Goal: Task Accomplishment & Management: Manage account settings

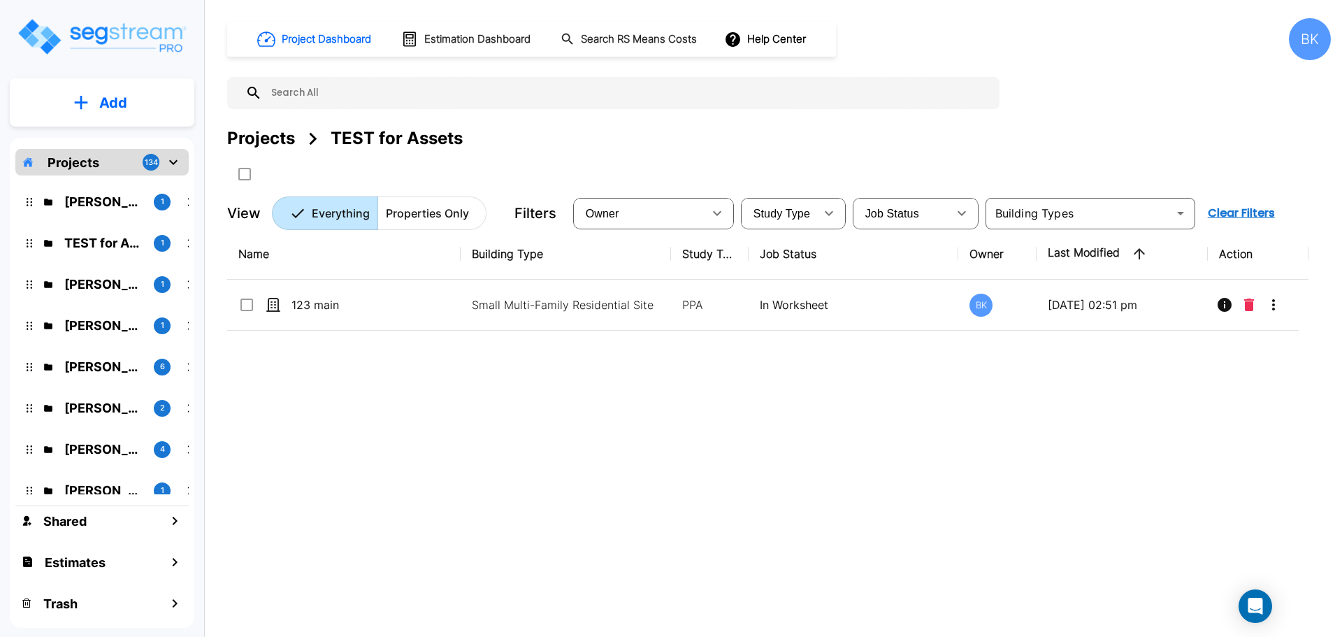
click at [89, 212] on div "[PERSON_NAME] 1" at bounding box center [112, 202] width 183 height 30
click at [502, 386] on div "Name Building Type Study Type Job Status Owner Last Modified Action 123 main Sm…" at bounding box center [767, 426] width 1081 height 395
click at [116, 110] on p "Add" at bounding box center [113, 102] width 28 height 21
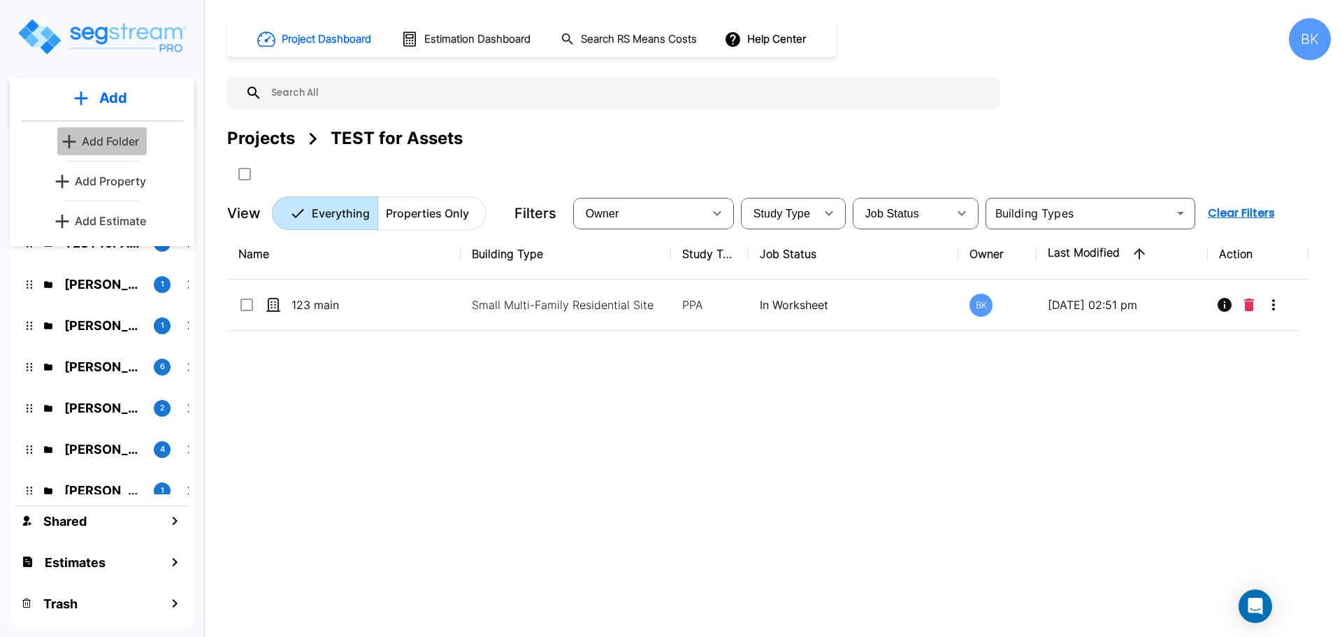
click at [106, 136] on p "Add Folder" at bounding box center [110, 141] width 57 height 17
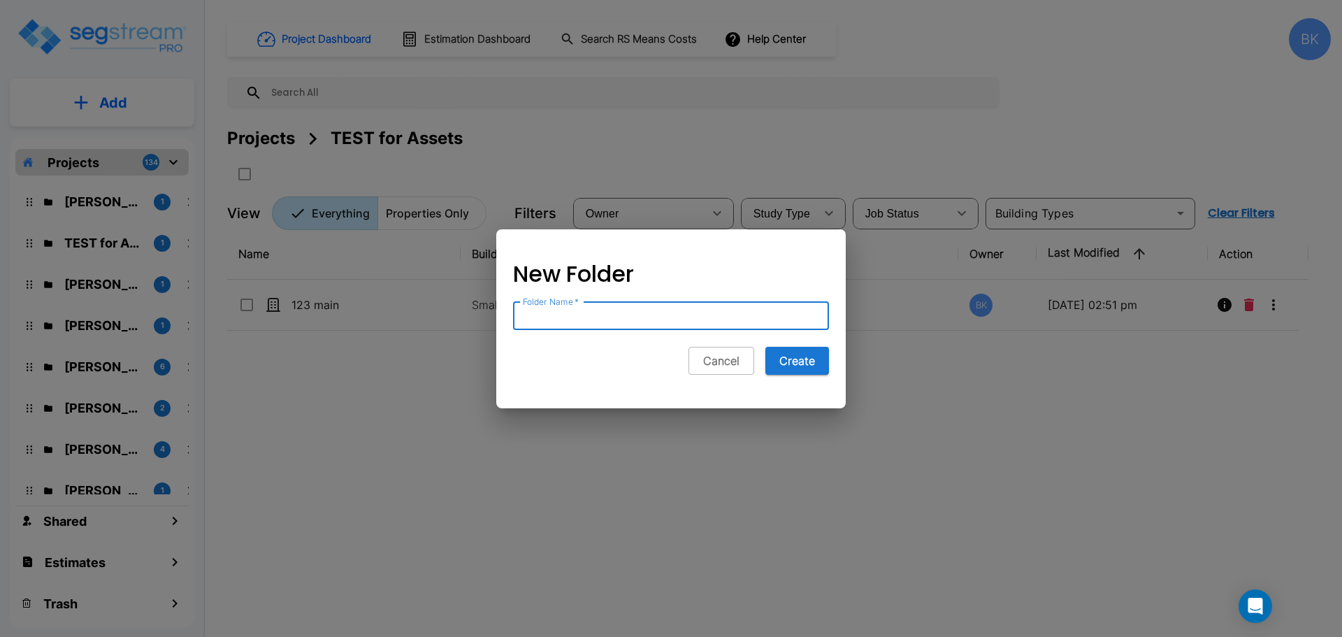
click at [662, 324] on input "Folder Name   *" at bounding box center [671, 316] width 316 height 28
type input "[PERSON_NAME]"
click at [746, 363] on button "Cancel" at bounding box center [721, 361] width 66 height 28
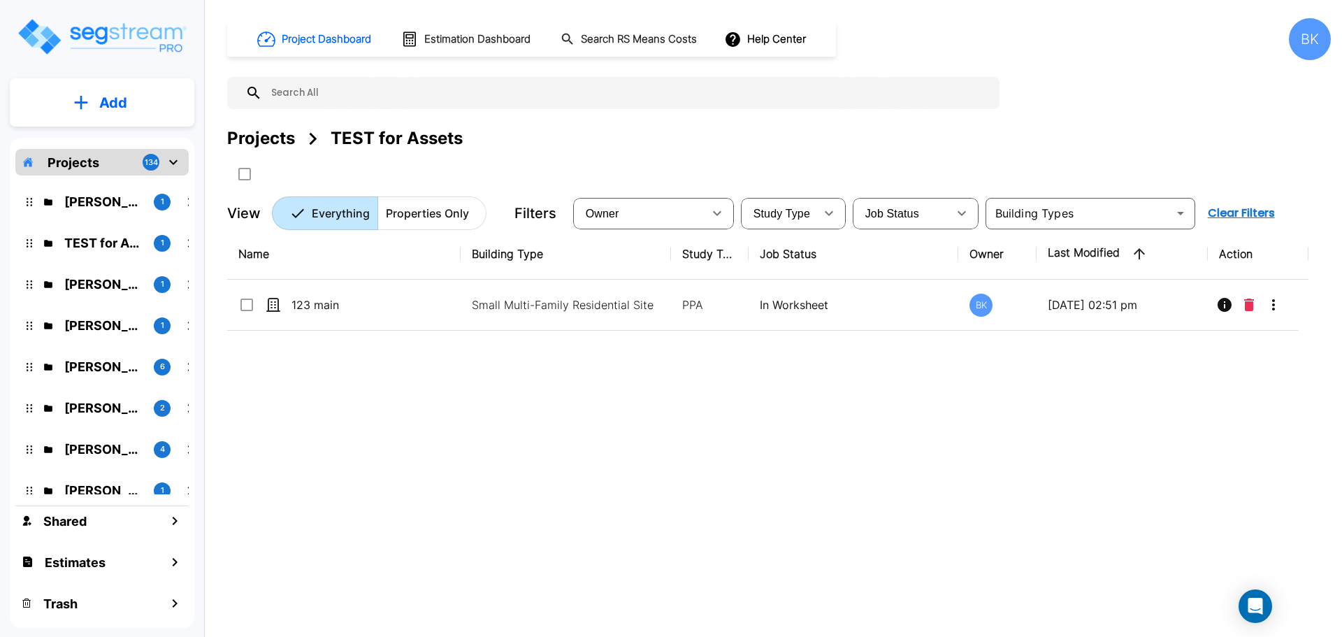
click at [326, 436] on div "Name Building Type Study Type Job Status Owner Last Modified Action 123 main Sm…" at bounding box center [767, 426] width 1081 height 395
drag, startPoint x: 437, startPoint y: 373, endPoint x: 368, endPoint y: 176, distance: 208.8
click at [436, 372] on div "Name Building Type Study Type Job Status Owner Last Modified Action 123 main Sm…" at bounding box center [767, 426] width 1081 height 395
click at [329, 463] on div "Name Building Type Study Type Job Status Owner Last Modified Action 123 main Sm…" at bounding box center [767, 426] width 1081 height 395
click at [1072, 442] on div "Name Building Type Study Type Job Status Owner Last Modified Action 123 main Sm…" at bounding box center [767, 426] width 1081 height 395
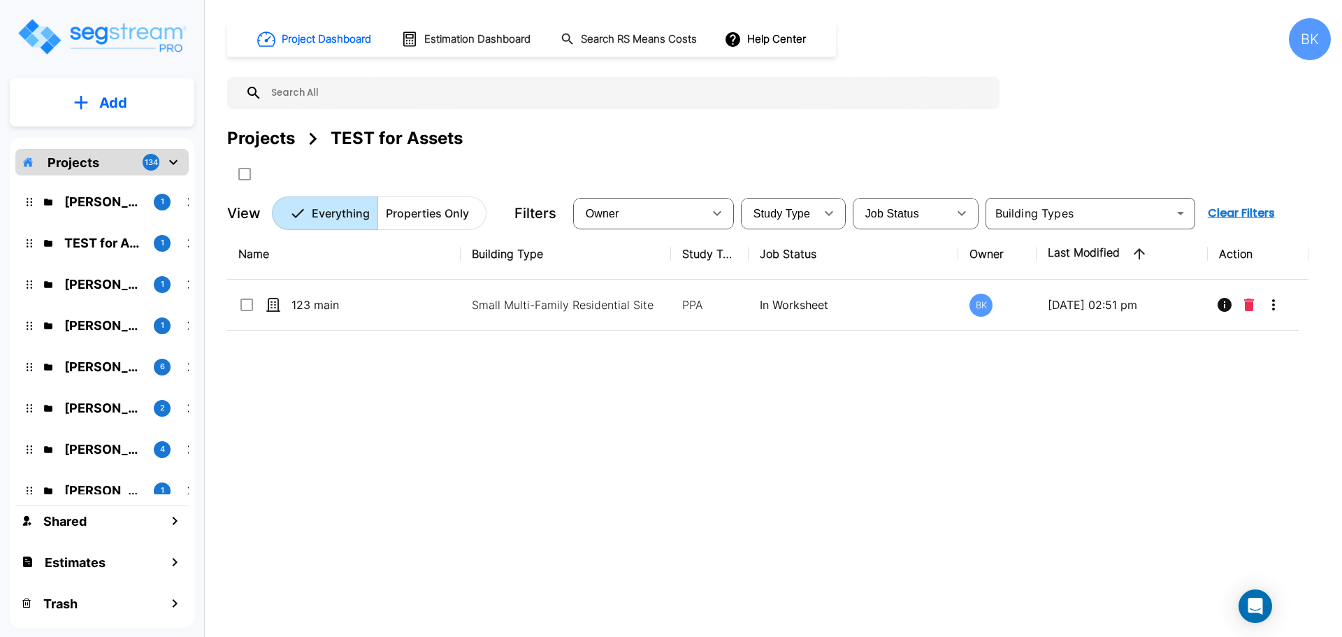
click at [416, 380] on div "Name Building Type Study Type Job Status Owner Last Modified Action 123 main Sm…" at bounding box center [767, 426] width 1081 height 395
click at [97, 111] on button "Add" at bounding box center [102, 102] width 184 height 41
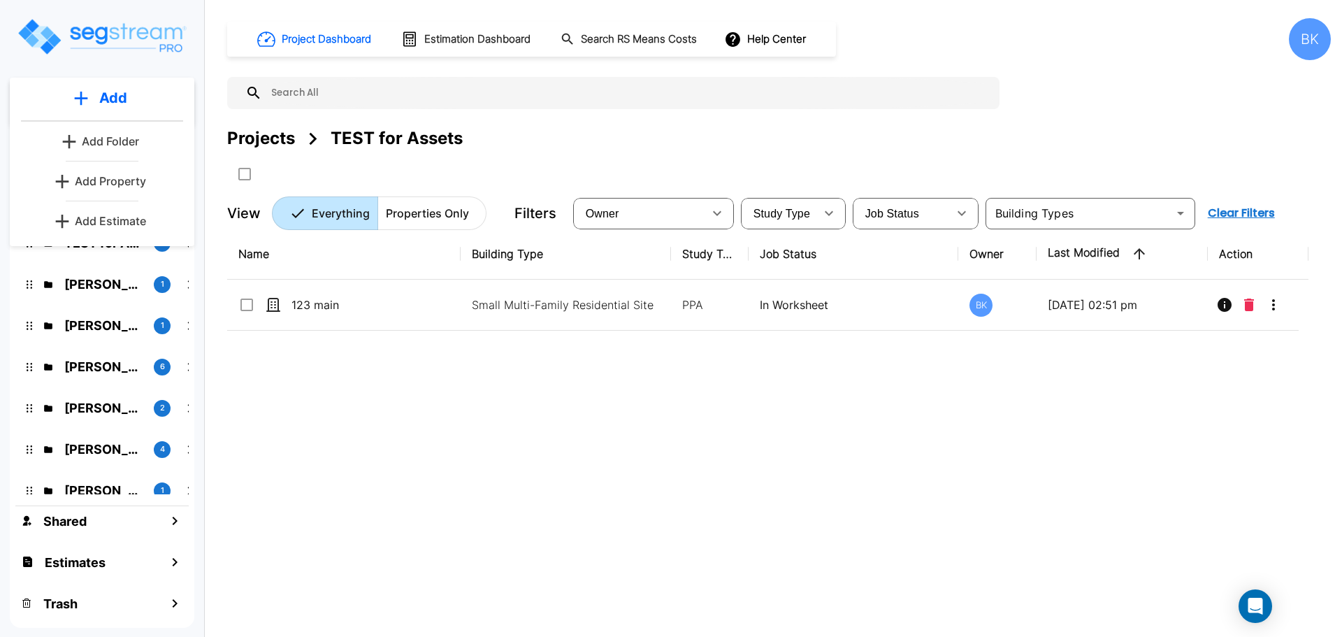
click at [96, 143] on p "Add Folder" at bounding box center [110, 141] width 57 height 17
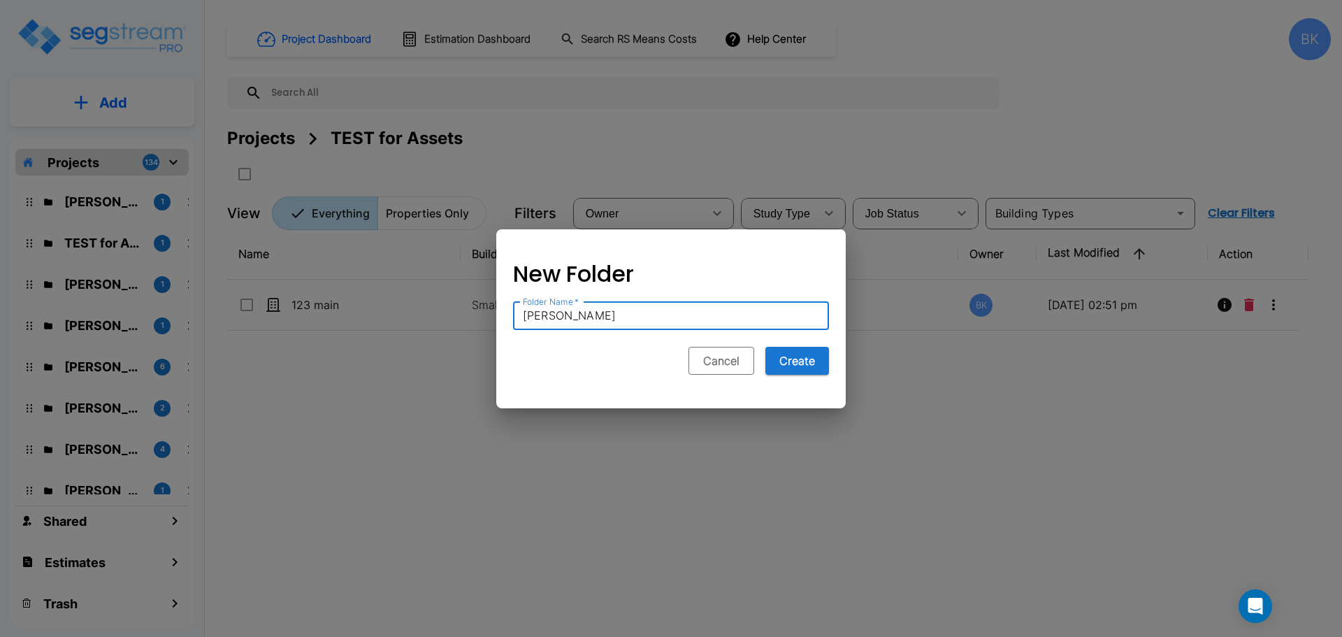
click at [716, 359] on button "Cancel" at bounding box center [721, 361] width 66 height 28
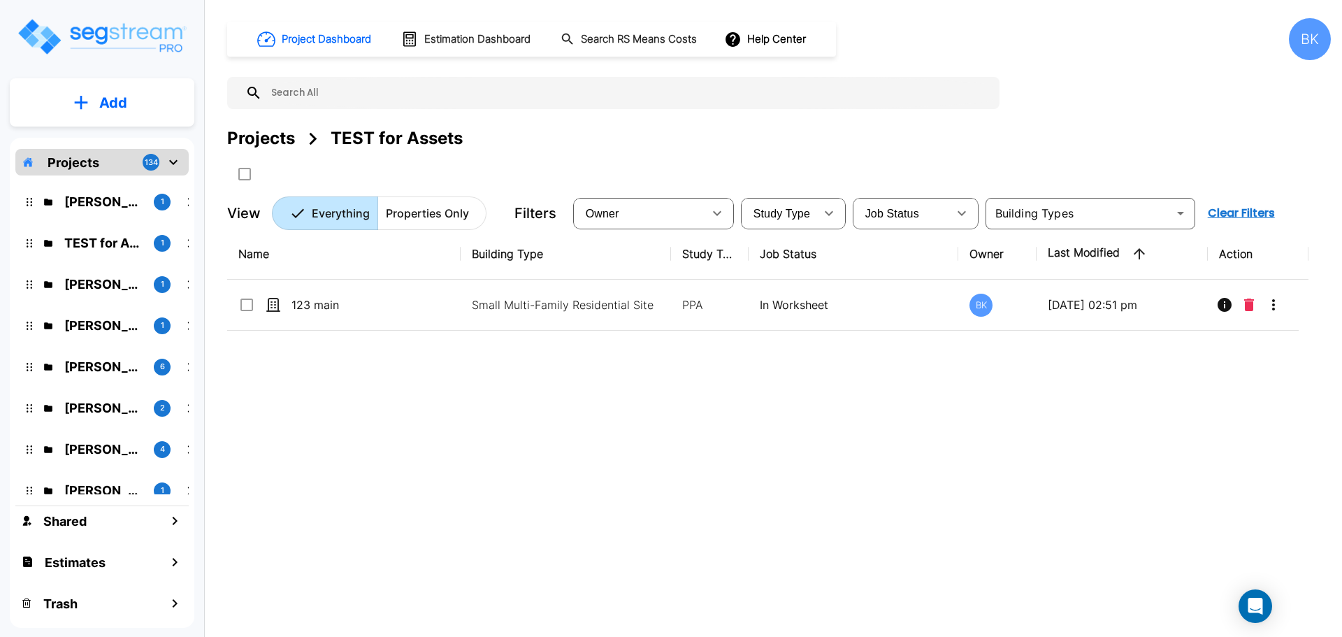
drag, startPoint x: 1274, startPoint y: 182, endPoint x: 1214, endPoint y: 451, distance: 276.3
click at [1196, 463] on div "Name Building Type Study Type Job Status Owner Last Modified Action 123 main Sm…" at bounding box center [767, 426] width 1081 height 395
